Goal: Transaction & Acquisition: Purchase product/service

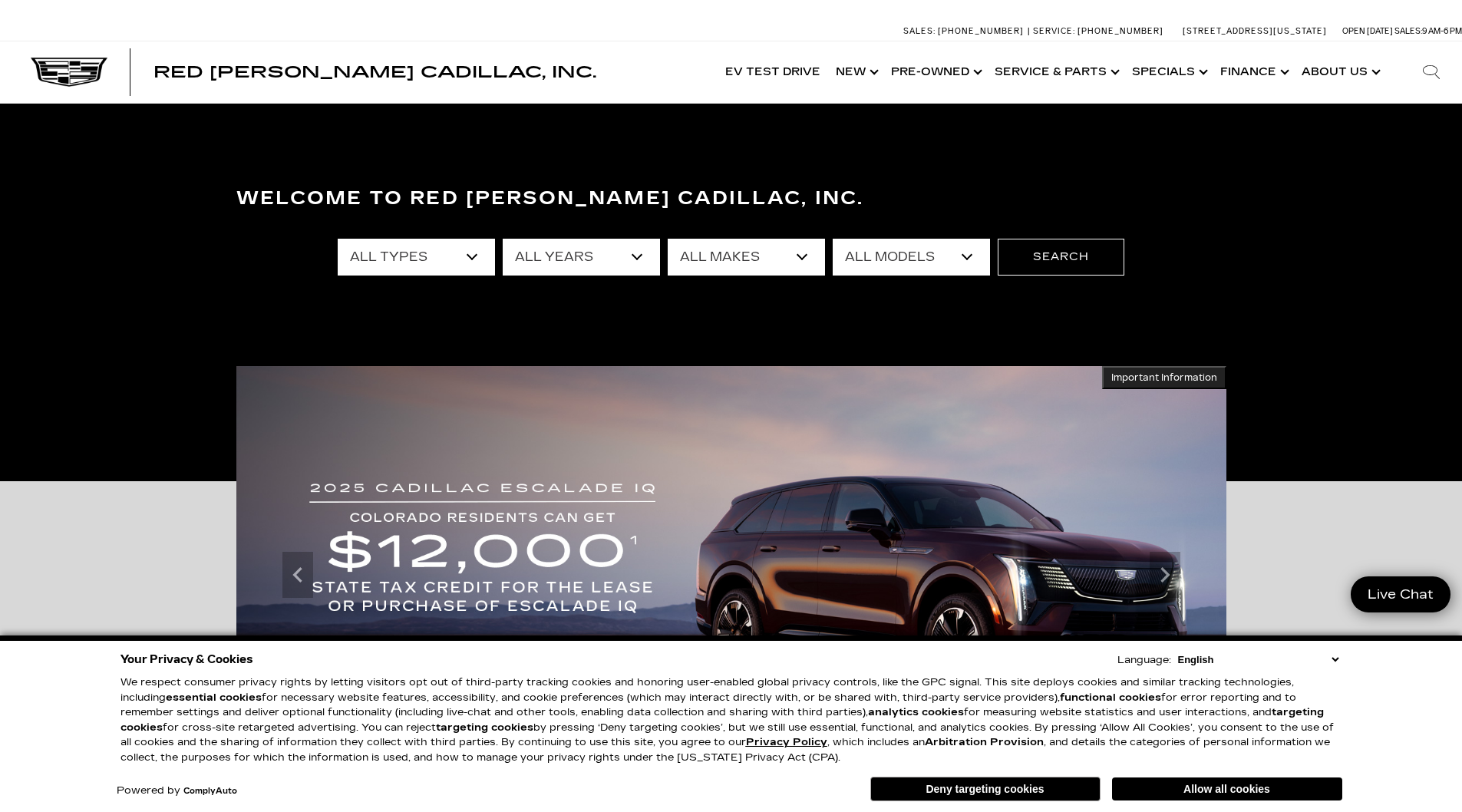
click at [748, 256] on select "All Makes Audi Cadillac Chevrolet Chrysler Ford GMC Lexus Mercedes-Benz Subaru …" at bounding box center [747, 257] width 158 height 36
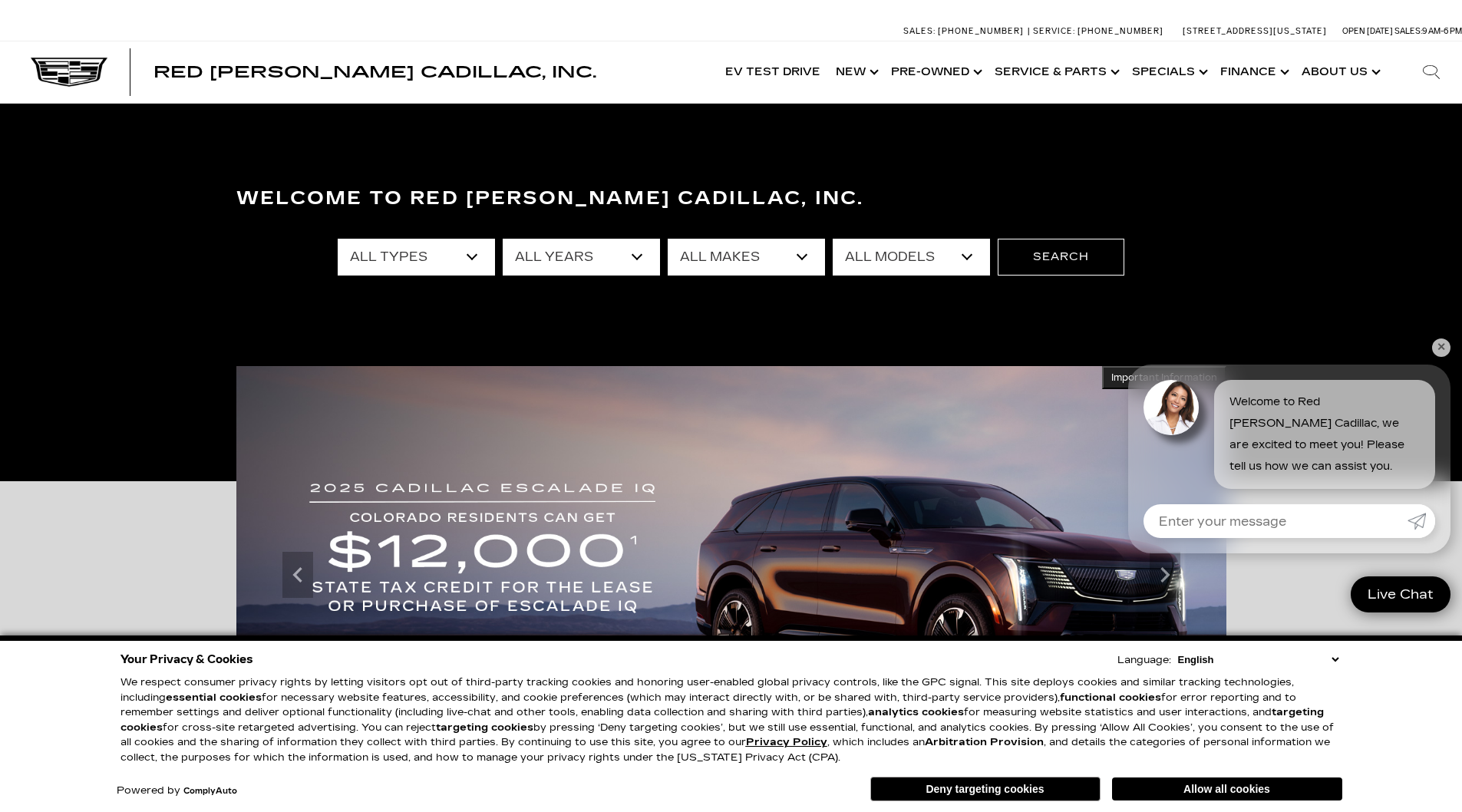
select select "Chevrolet"
click at [668, 239] on select "All Makes Audi Cadillac Chevrolet Chrysler Ford GMC Lexus Mercedes-Benz Subaru …" at bounding box center [747, 257] width 158 height 36
click at [907, 251] on select "All Models Colorado Corvette Grand Sport" at bounding box center [912, 257] width 158 height 36
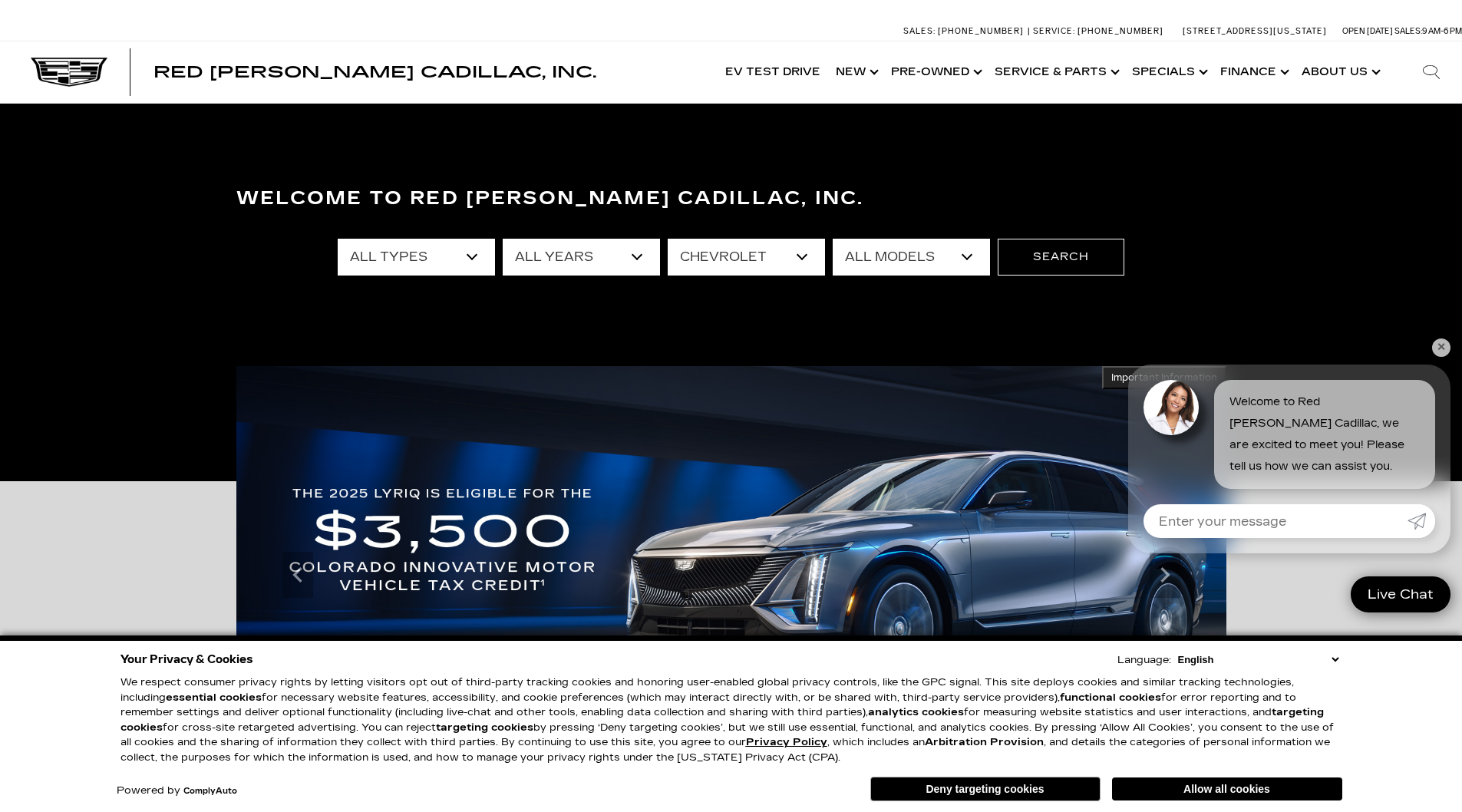
select select "Corvette Grand Sport"
click at [833, 239] on select "All Models Colorado Corvette Grand Sport" at bounding box center [912, 257] width 158 height 36
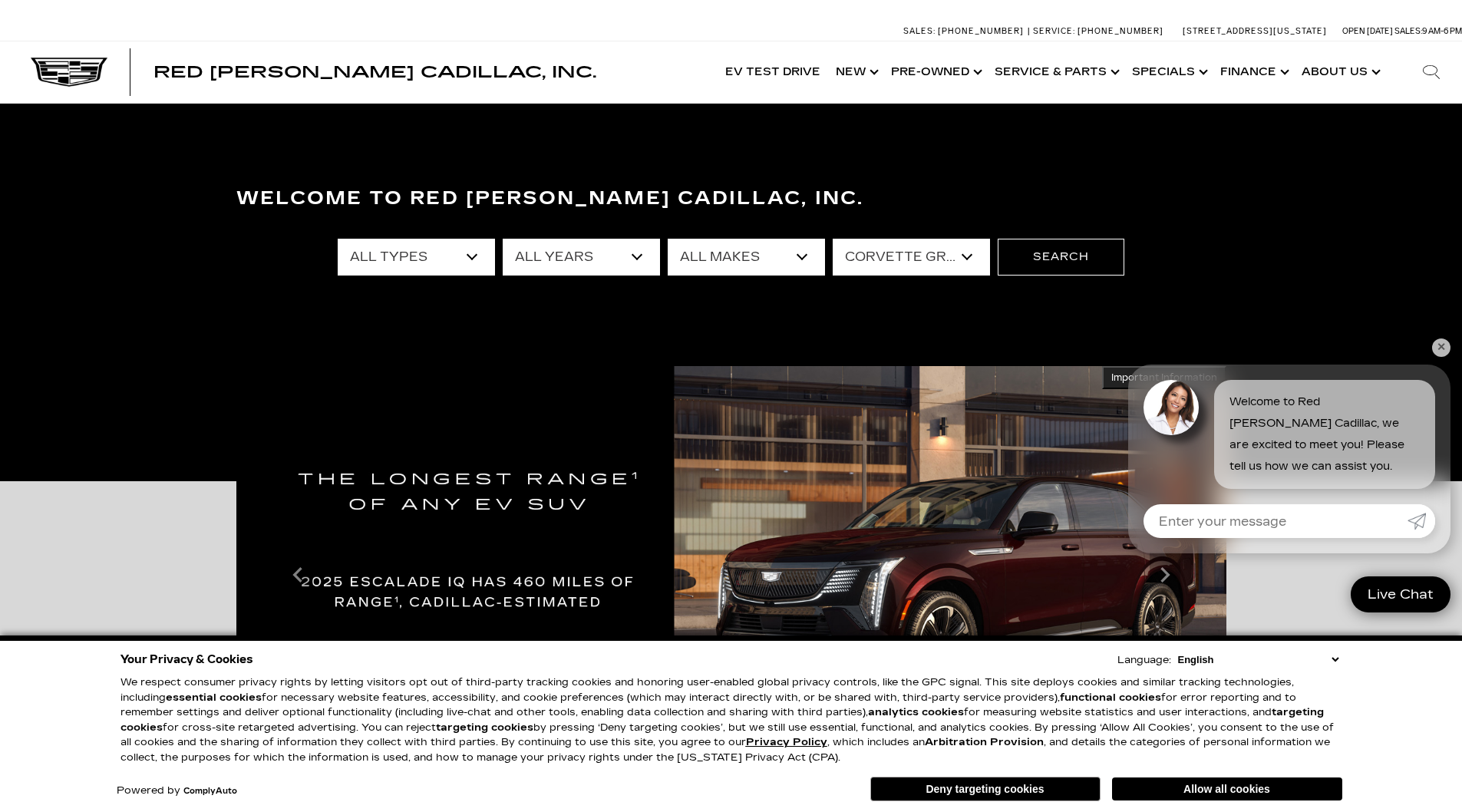
click at [1442, 344] on link "✕" at bounding box center [1441, 348] width 18 height 18
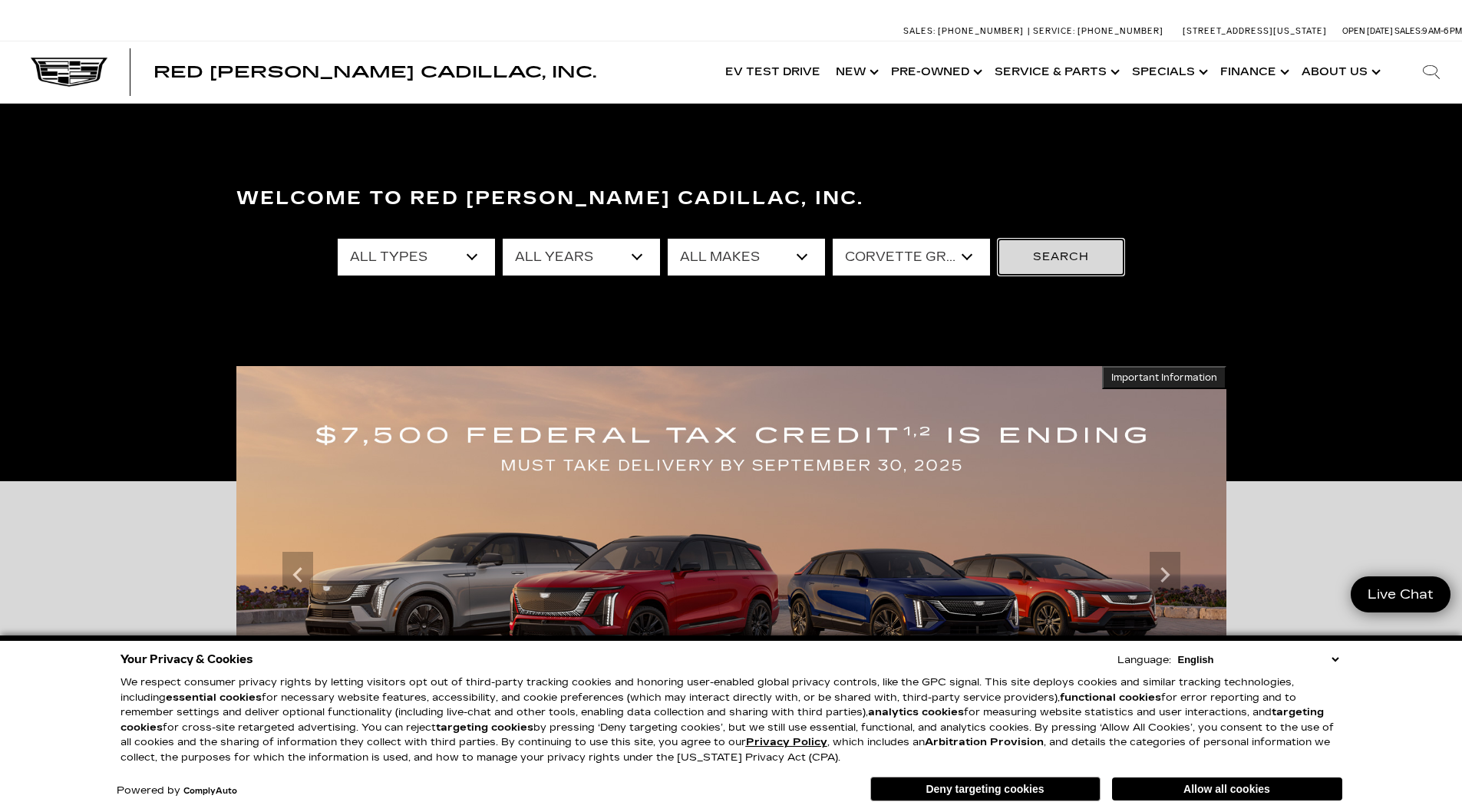
click at [1084, 259] on button "Search" at bounding box center [1061, 257] width 127 height 36
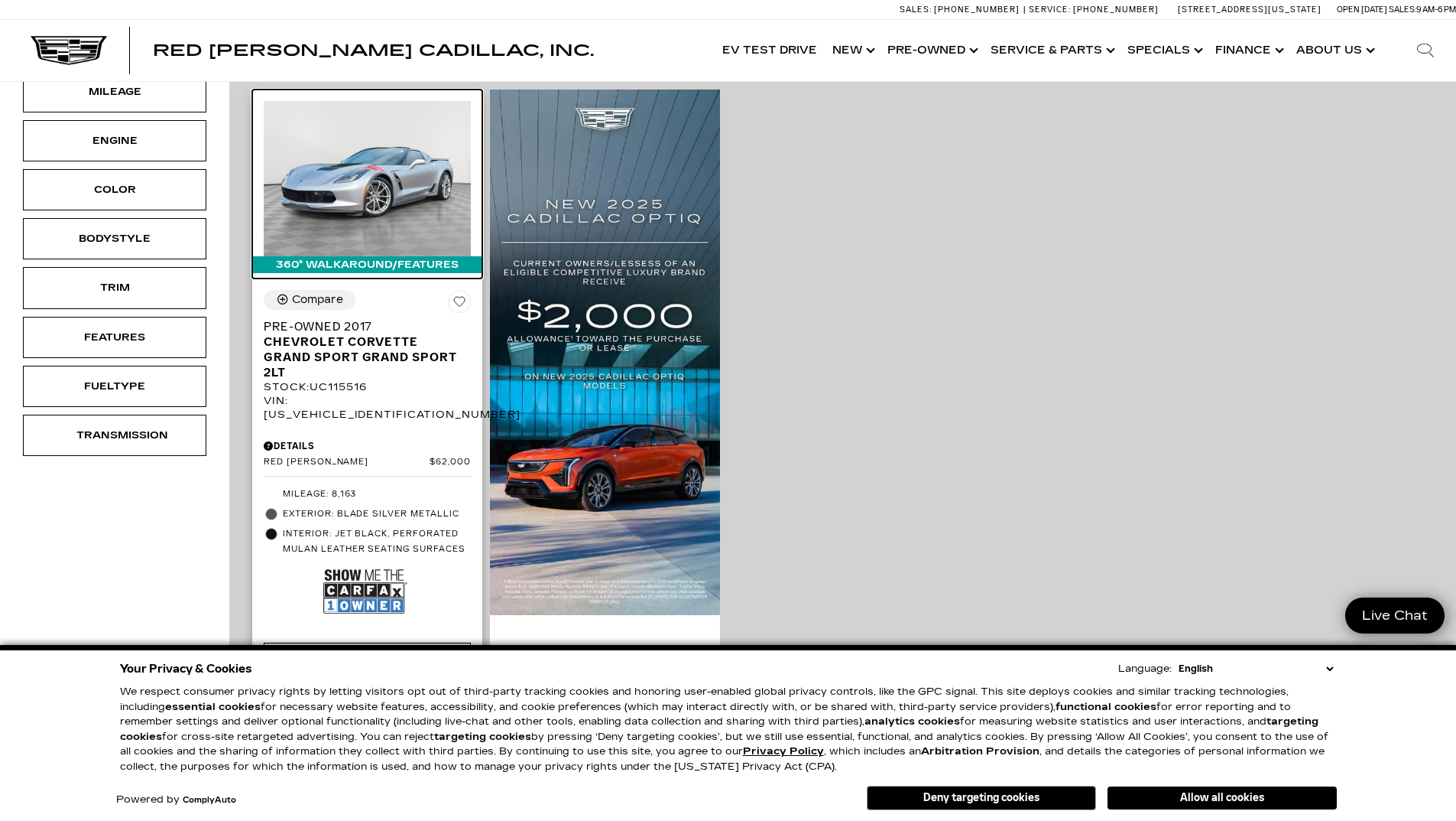
click at [373, 169] on img at bounding box center [367, 179] width 207 height 155
